Goal: Obtain resource: Download file/media

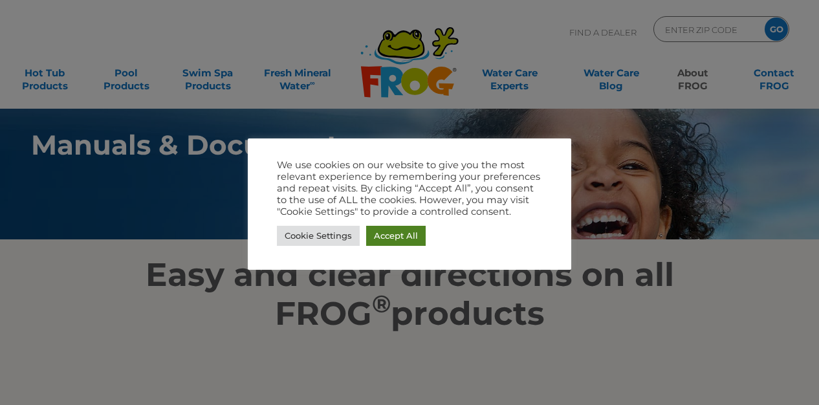
click at [409, 235] on link "Accept All" at bounding box center [395, 236] width 59 height 20
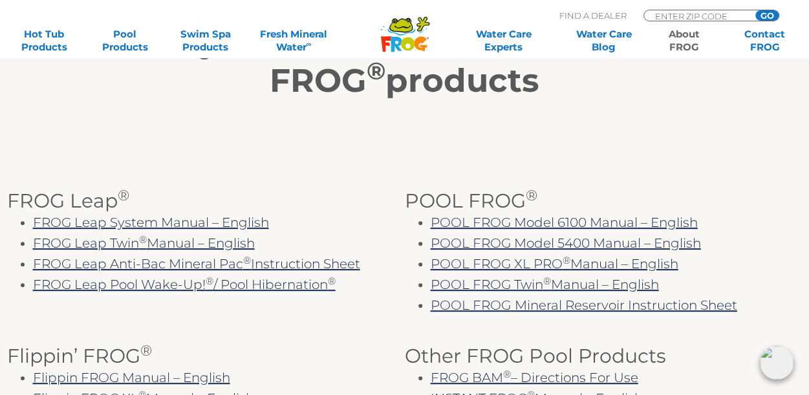
scroll to position [235, 0]
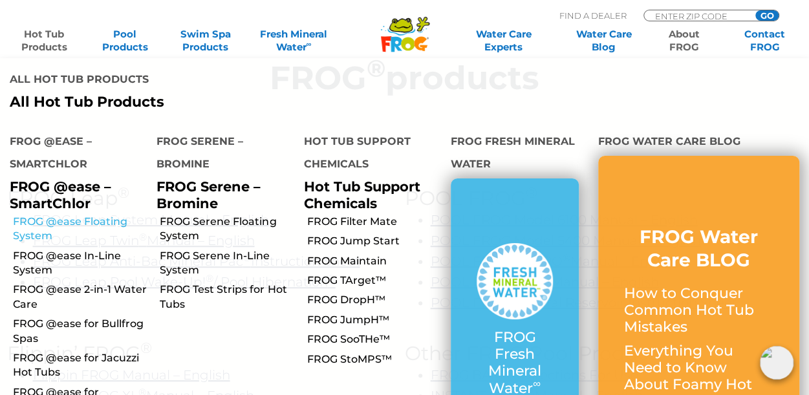
click at [27, 215] on link "FROG @ease Floating System" at bounding box center [80, 229] width 134 height 29
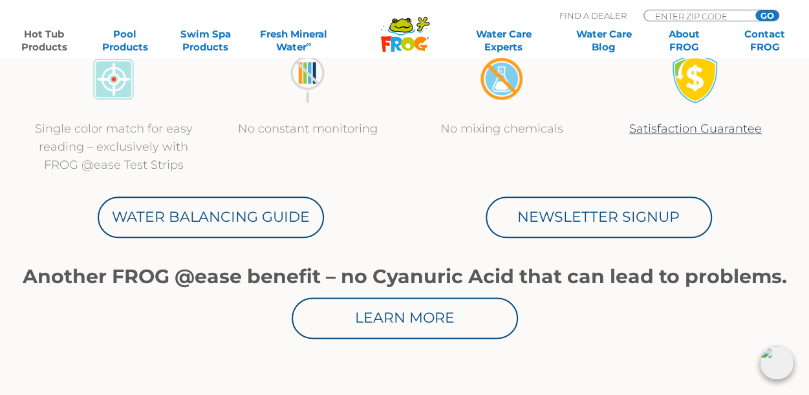
scroll to position [669, 0]
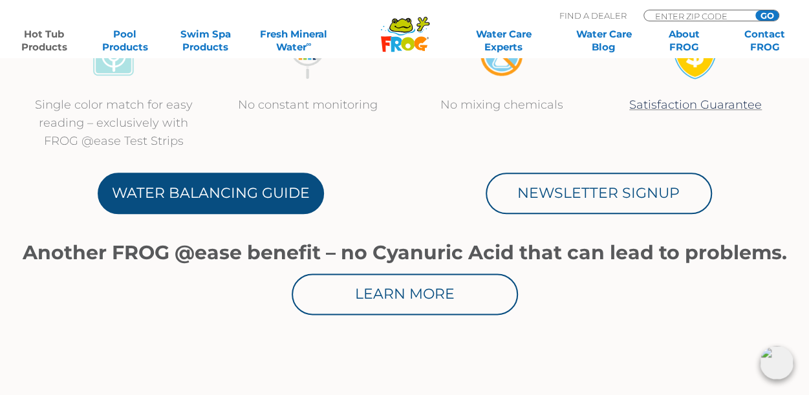
click at [180, 182] on link "Water Balancing Guide" at bounding box center [211, 193] width 226 height 41
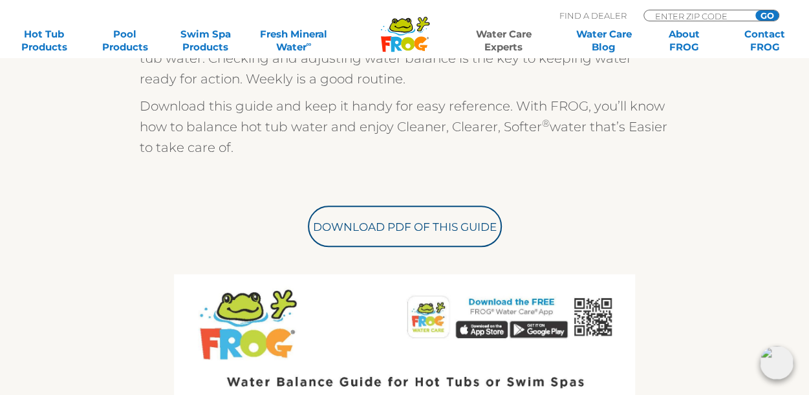
scroll to position [406, 0]
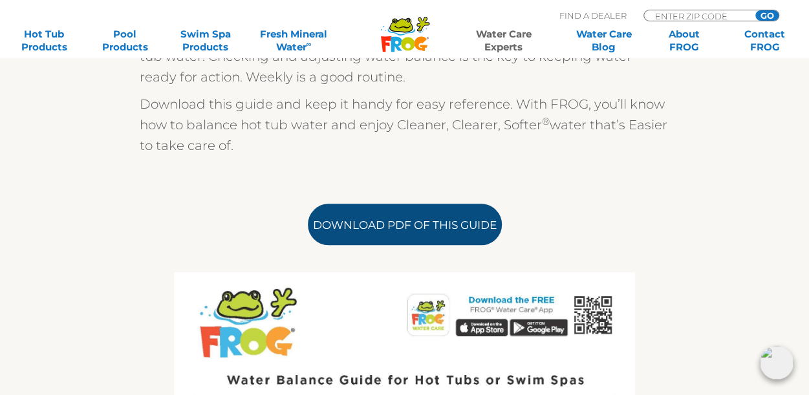
click at [379, 221] on link "Download PDF of this Guide" at bounding box center [405, 224] width 194 height 41
